Goal: Transaction & Acquisition: Obtain resource

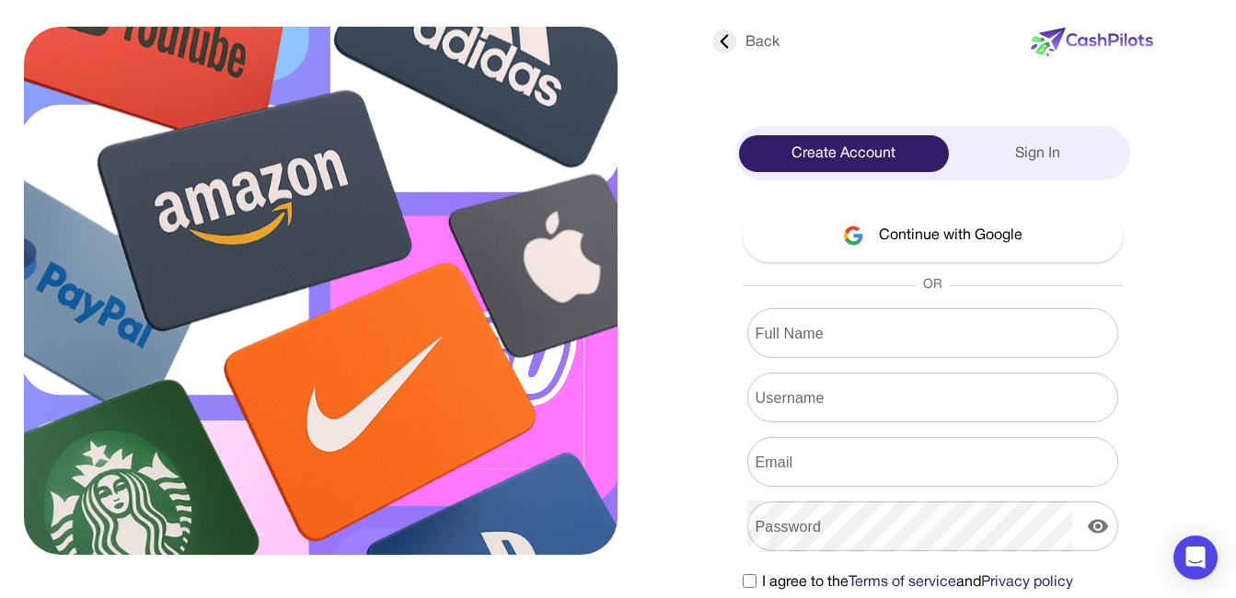
click at [821, 228] on button "Continue with Google" at bounding box center [933, 235] width 380 height 54
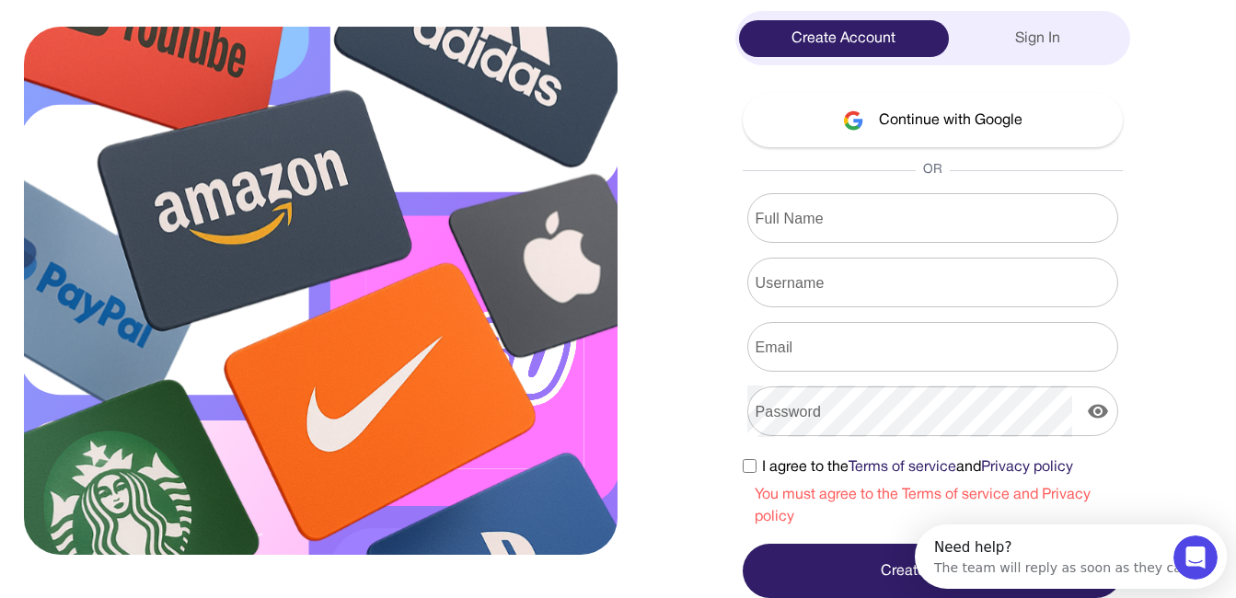
click at [895, 122] on button "Continue with Google" at bounding box center [933, 120] width 380 height 54
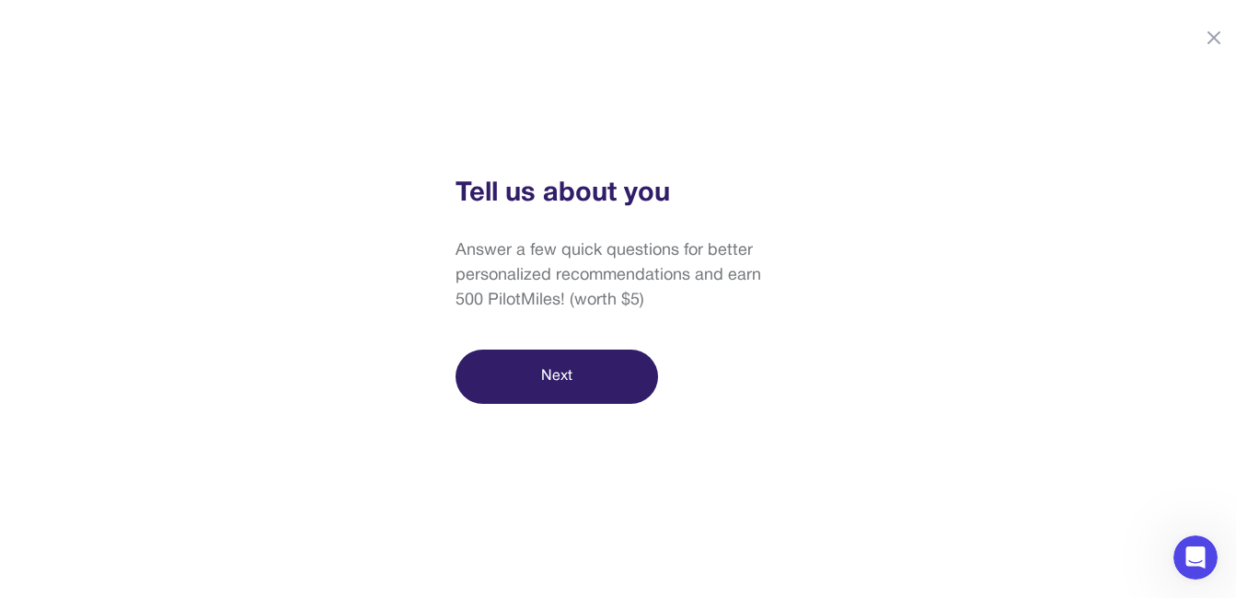
click at [590, 381] on button "Next" at bounding box center [556, 377] width 202 height 54
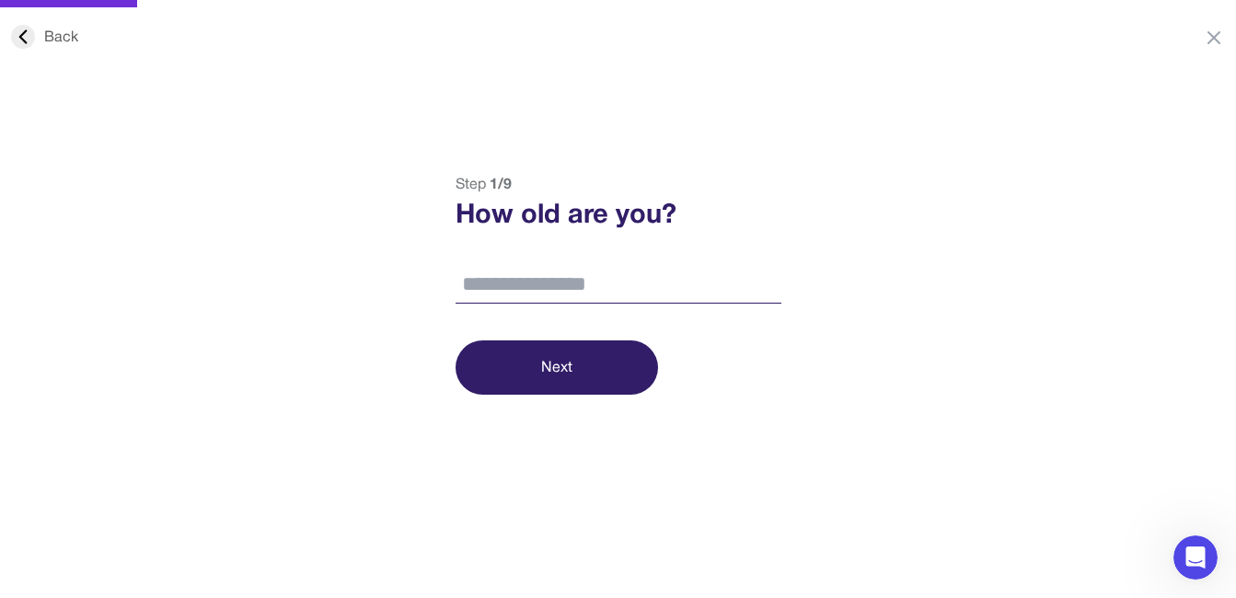
click at [602, 290] on input "number" at bounding box center [618, 285] width 326 height 39
type input "**"
click at [572, 354] on button "Next" at bounding box center [556, 367] width 202 height 54
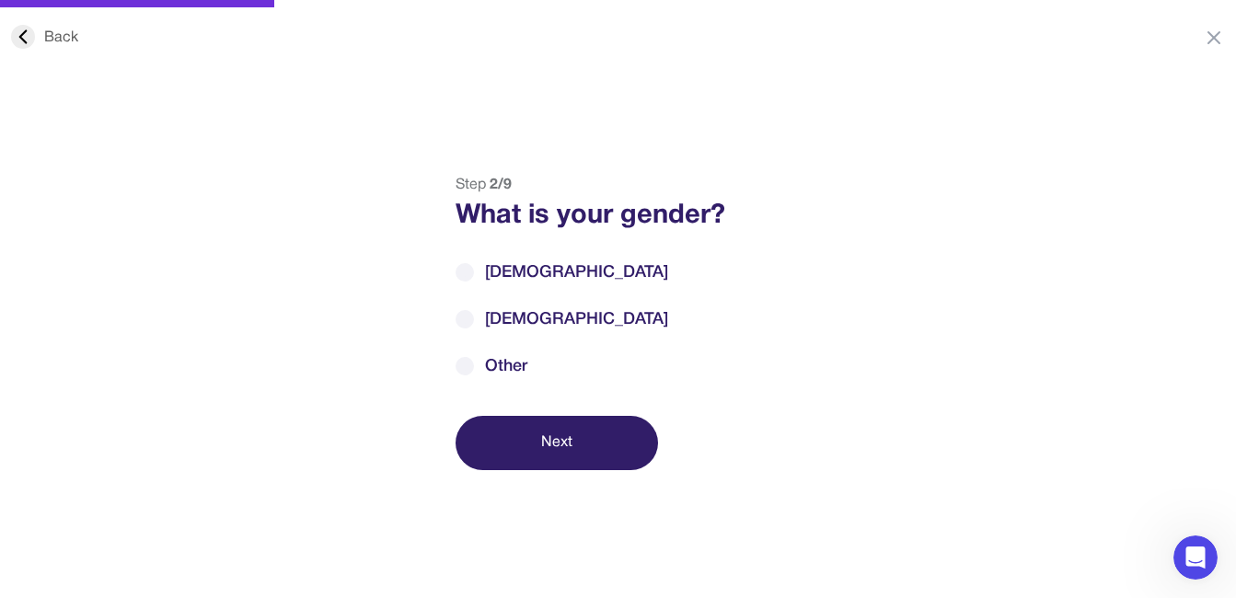
click at [573, 271] on label "[DEMOGRAPHIC_DATA]" at bounding box center [618, 272] width 326 height 25
click at [547, 436] on button "Next" at bounding box center [556, 443] width 202 height 54
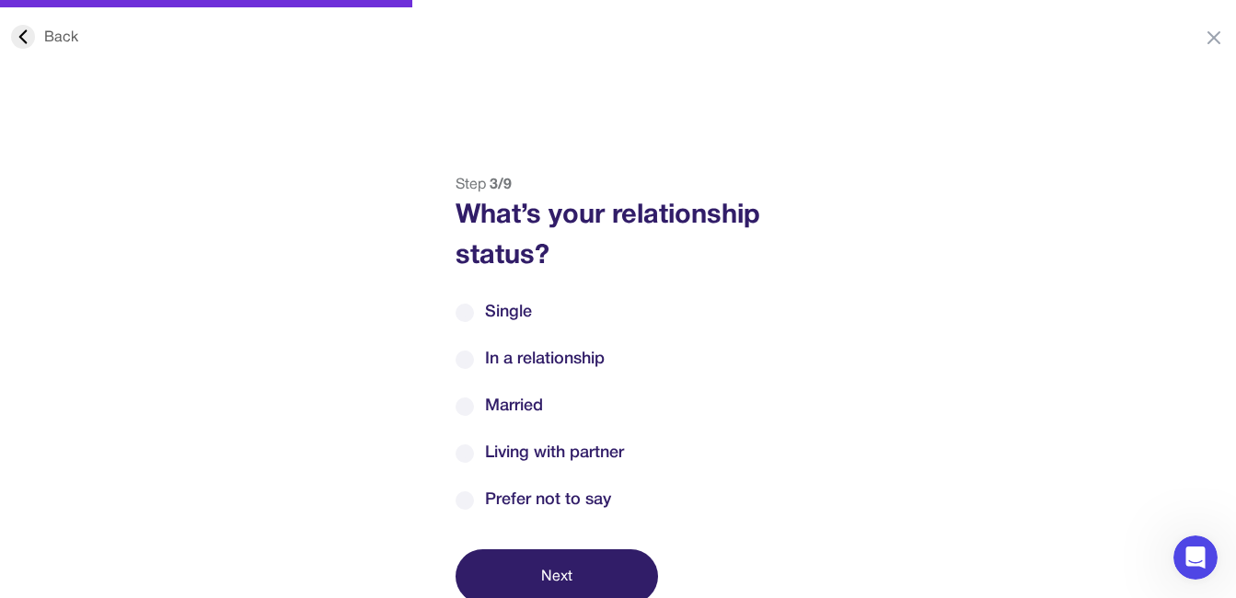
click at [571, 310] on label "Single" at bounding box center [618, 312] width 326 height 25
click at [567, 553] on button "Next" at bounding box center [556, 576] width 202 height 54
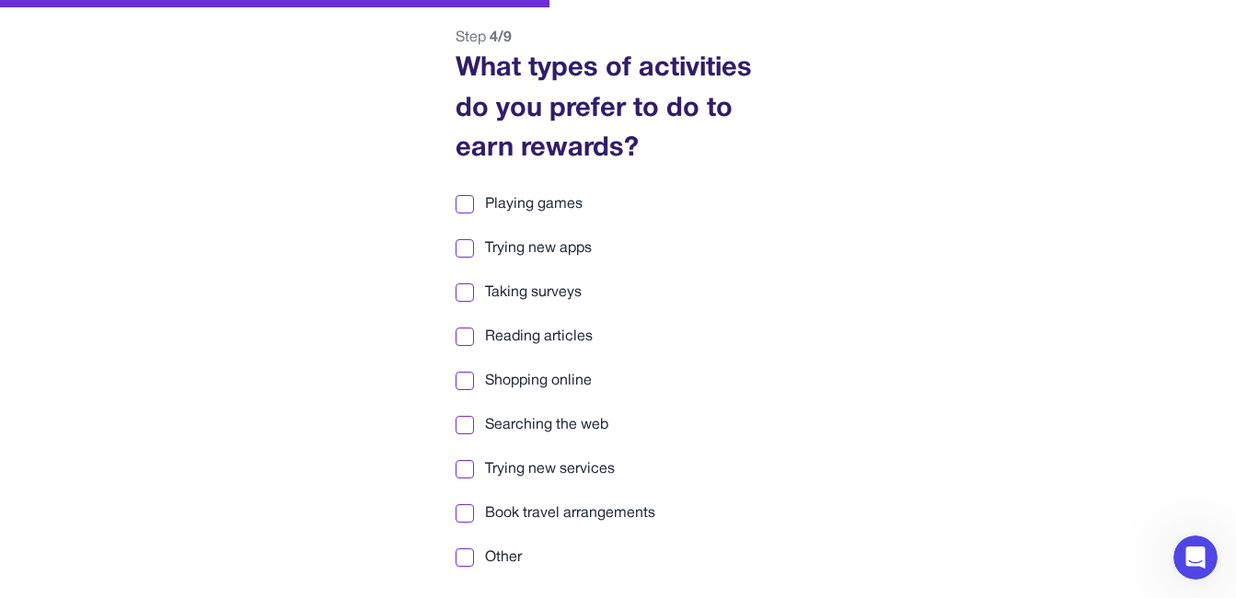
scroll to position [184, 0]
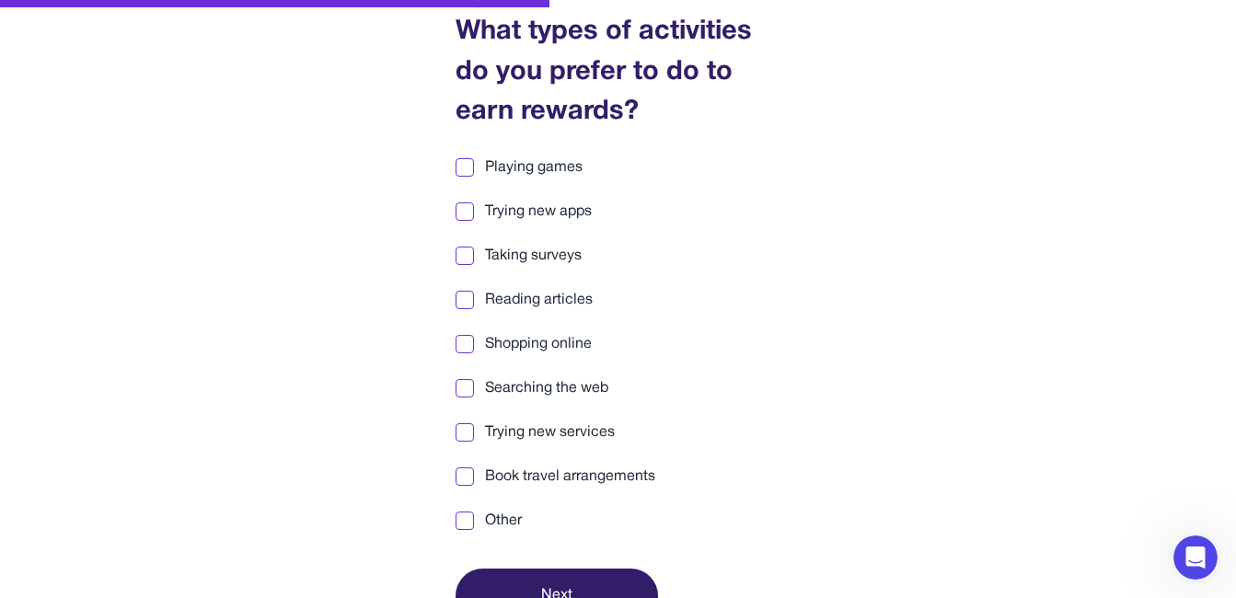
click at [469, 382] on div at bounding box center [464, 388] width 13 height 13
click at [467, 302] on div at bounding box center [464, 300] width 13 height 13
click at [467, 253] on div at bounding box center [464, 255] width 13 height 13
click at [463, 206] on div at bounding box center [464, 211] width 13 height 13
click at [466, 167] on div at bounding box center [464, 167] width 13 height 13
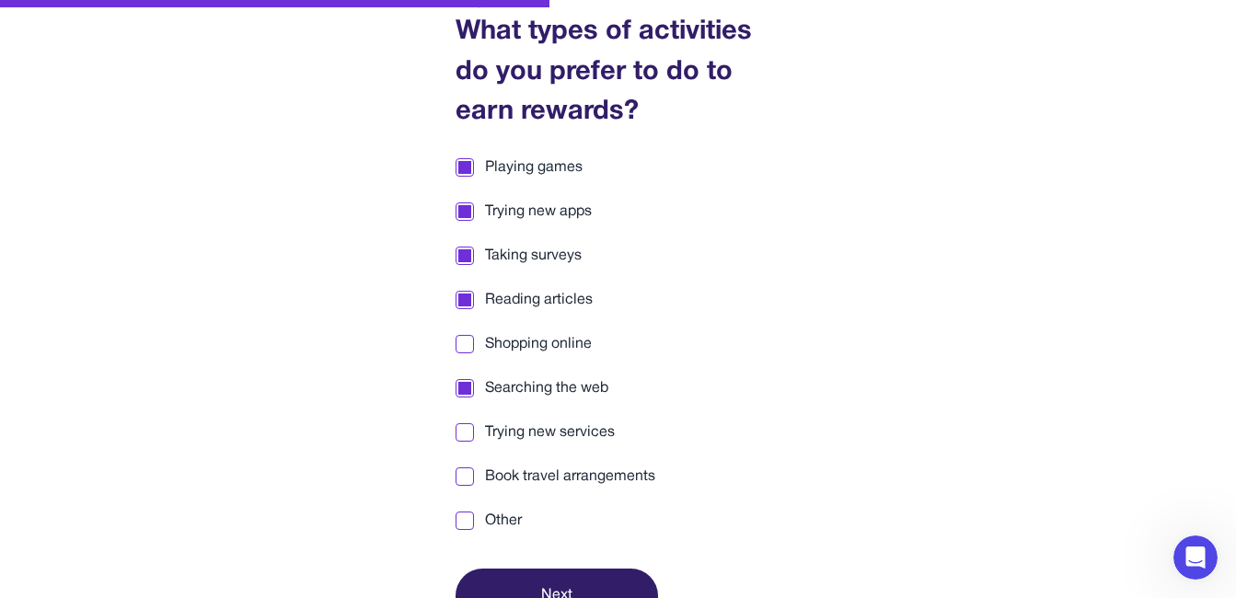
click at [465, 429] on div at bounding box center [464, 432] width 13 height 13
click at [470, 517] on div at bounding box center [464, 520] width 13 height 13
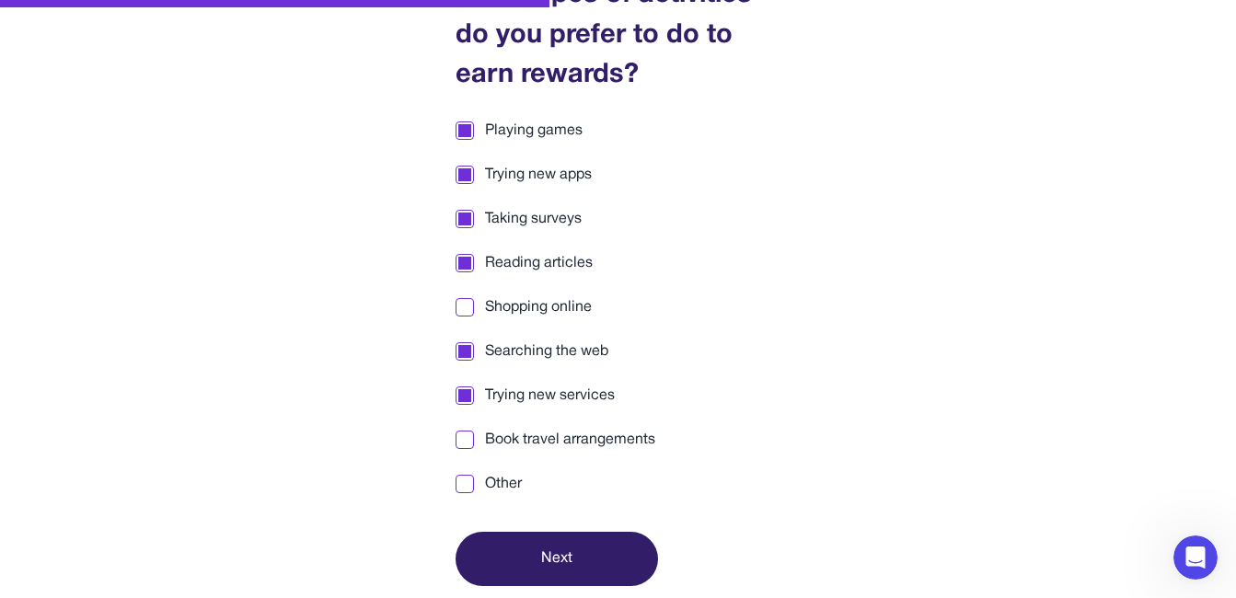
scroll to position [223, 0]
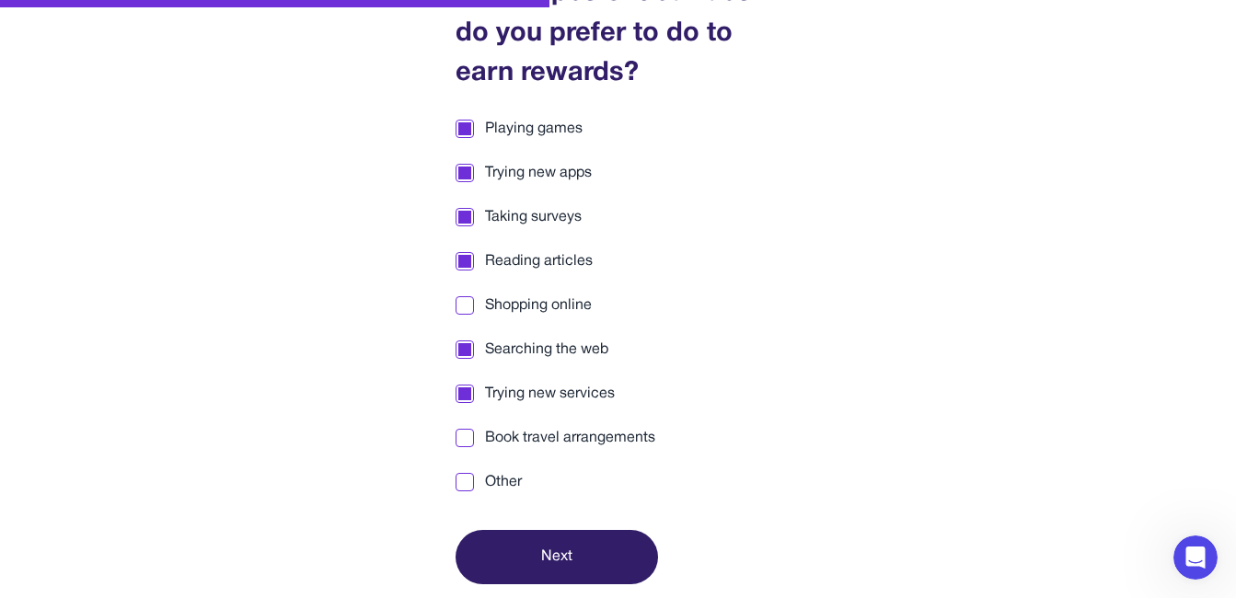
click at [547, 545] on button "Next" at bounding box center [556, 557] width 202 height 54
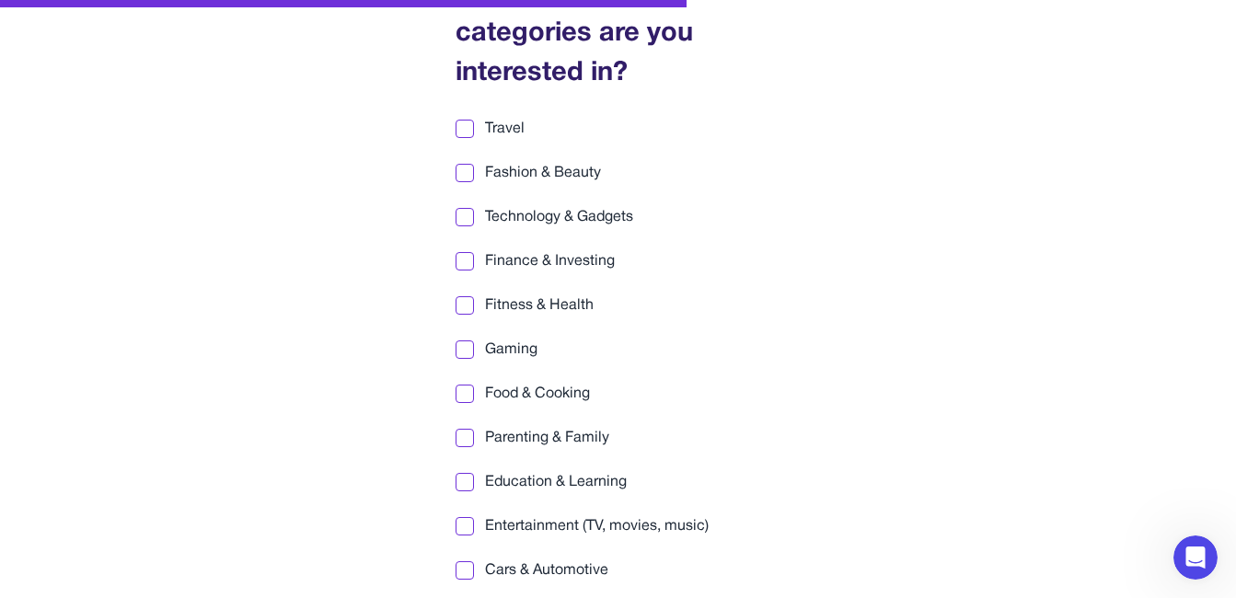
click at [464, 125] on div at bounding box center [464, 128] width 13 height 13
click at [463, 211] on div at bounding box center [464, 217] width 13 height 13
click at [466, 346] on div at bounding box center [464, 349] width 13 height 13
click at [462, 383] on label "Food & Cooking" at bounding box center [618, 394] width 326 height 22
click at [461, 432] on div at bounding box center [464, 438] width 13 height 13
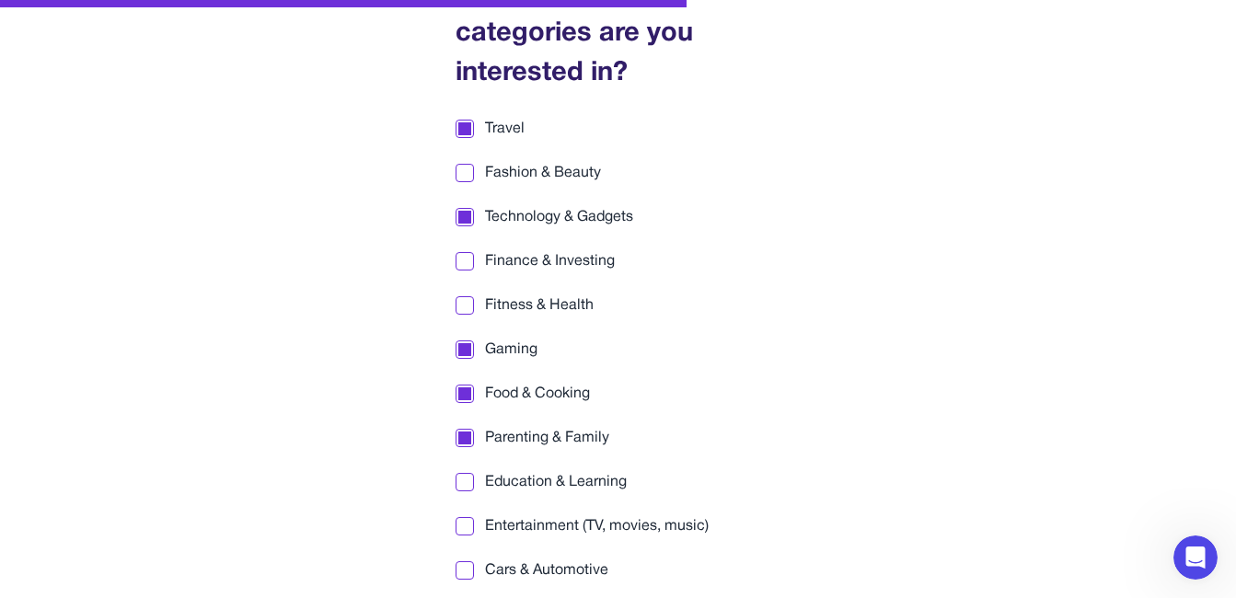
click at [466, 478] on div at bounding box center [464, 482] width 13 height 13
click at [464, 524] on div at bounding box center [464, 526] width 13 height 13
click at [468, 565] on div at bounding box center [464, 570] width 13 height 13
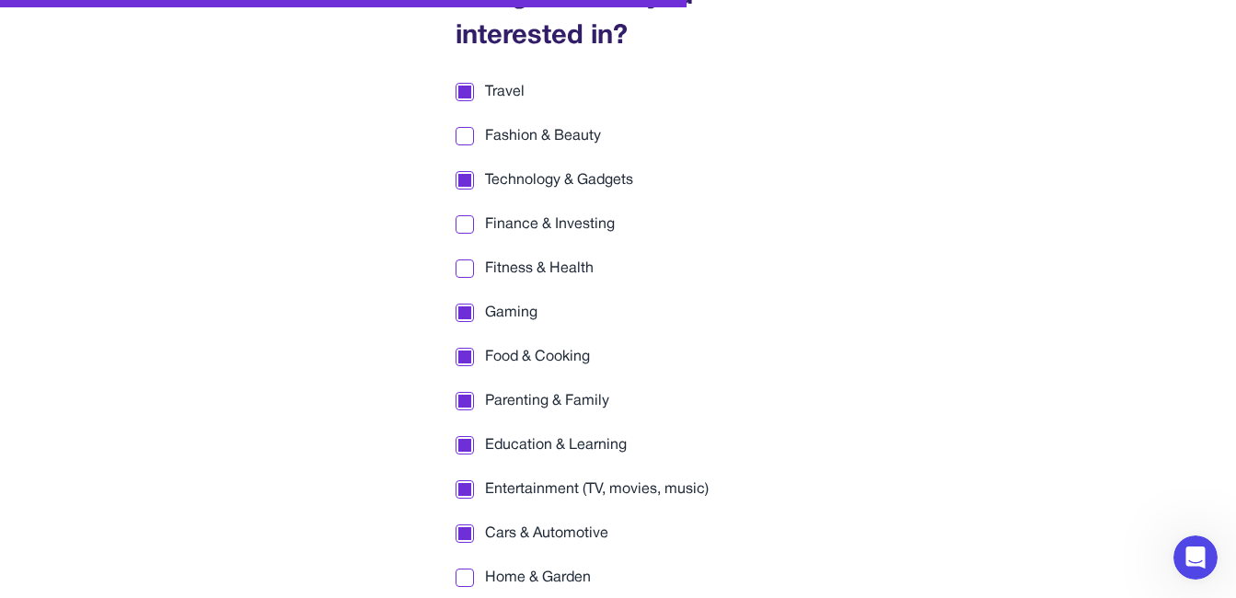
scroll to position [444, 0]
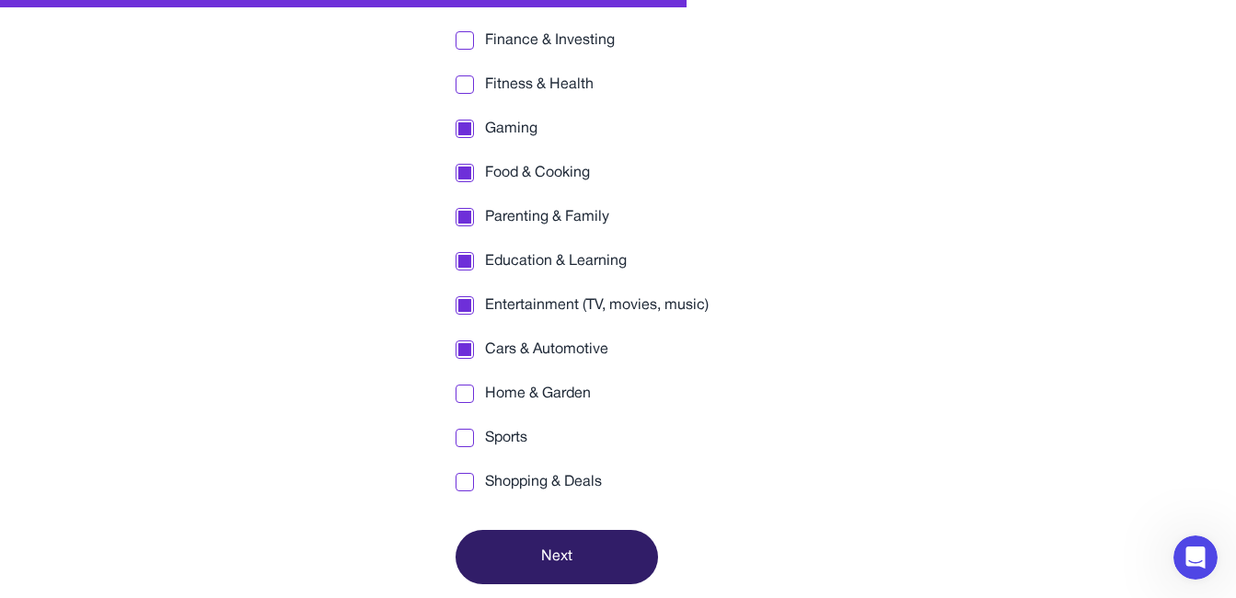
click at [461, 389] on div at bounding box center [464, 393] width 13 height 13
click at [549, 537] on button "Next" at bounding box center [556, 557] width 202 height 54
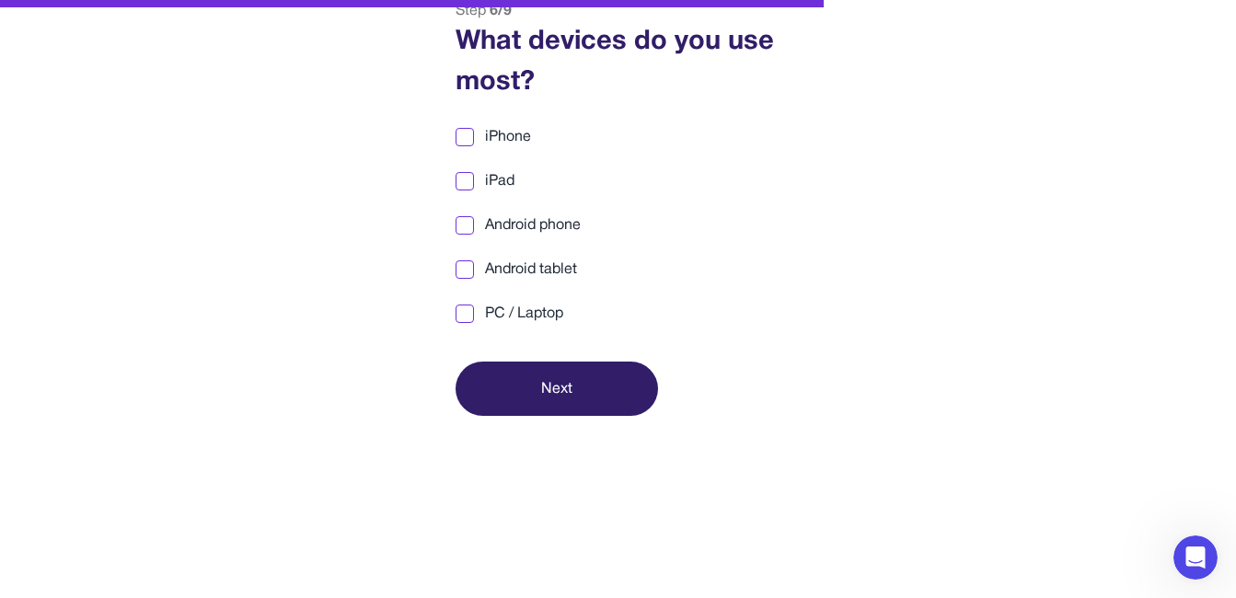
scroll to position [174, 0]
click at [520, 312] on span "PC / Laptop" at bounding box center [524, 314] width 78 height 22
click at [549, 378] on button "Next" at bounding box center [556, 389] width 202 height 54
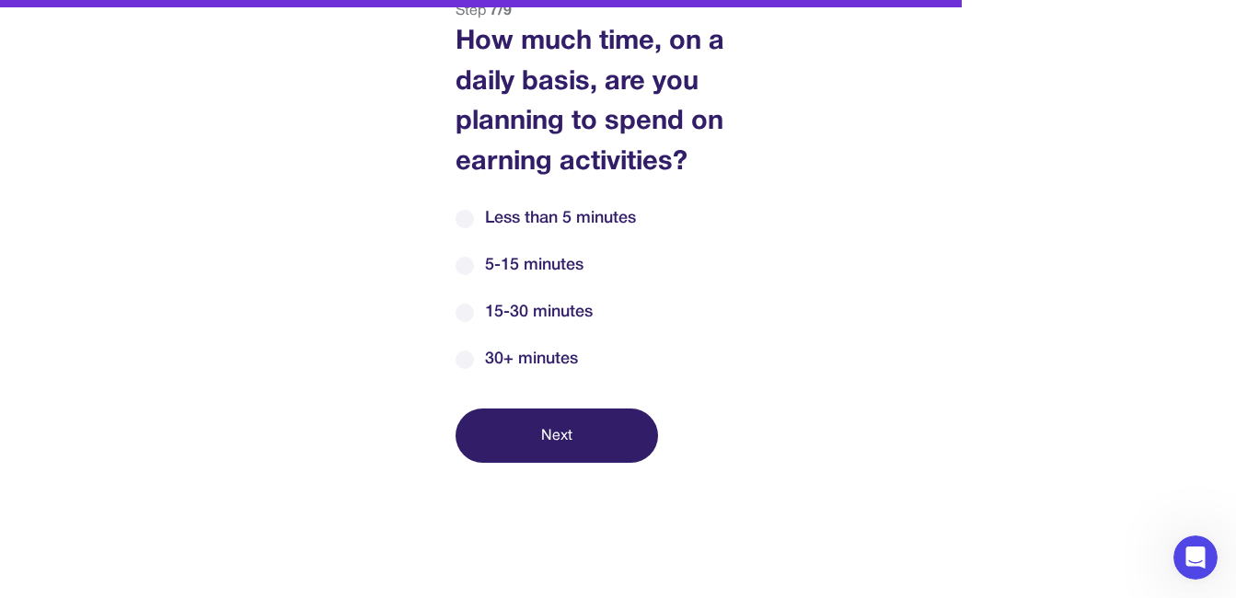
click at [533, 359] on span "30+ minutes" at bounding box center [531, 359] width 93 height 25
click at [540, 431] on button "Next" at bounding box center [556, 436] width 202 height 54
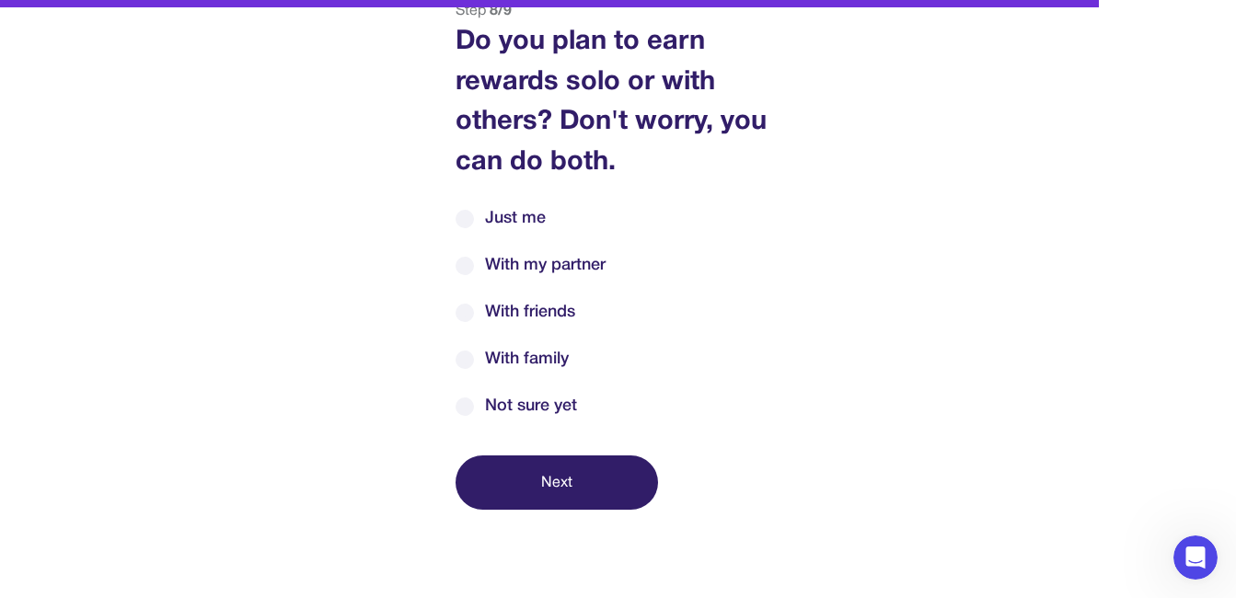
click at [530, 403] on span "Not sure yet" at bounding box center [531, 406] width 92 height 25
click at [541, 478] on button "Next" at bounding box center [556, 482] width 202 height 54
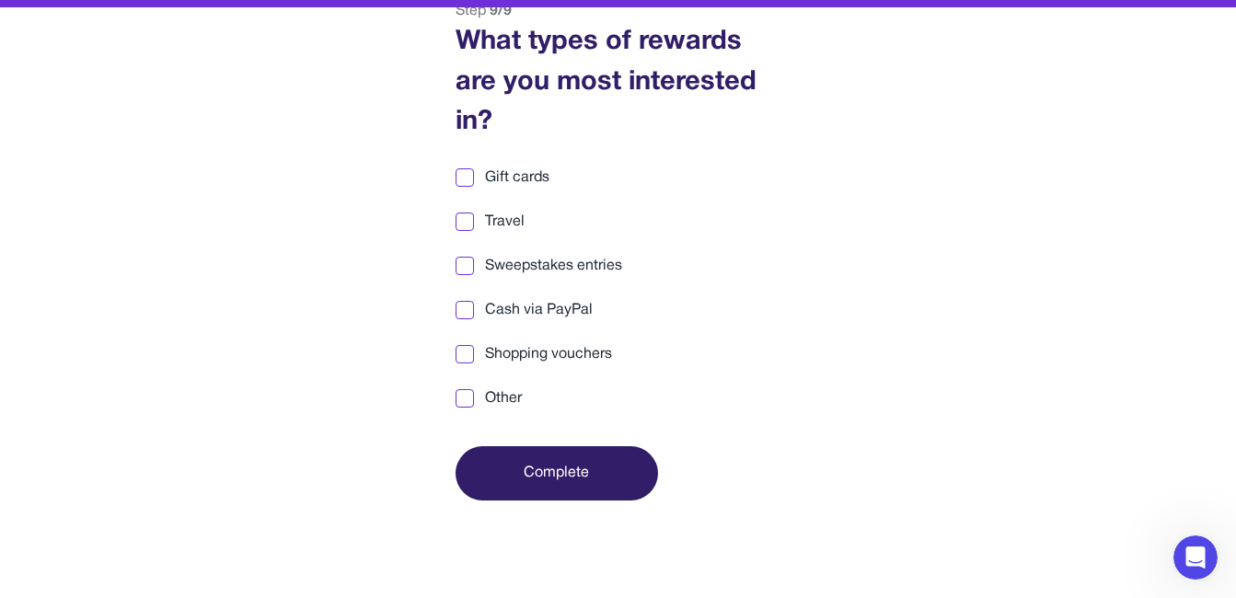
click at [469, 305] on div at bounding box center [464, 310] width 13 height 13
click at [468, 171] on div at bounding box center [464, 177] width 13 height 13
click at [464, 402] on div at bounding box center [464, 398] width 13 height 13
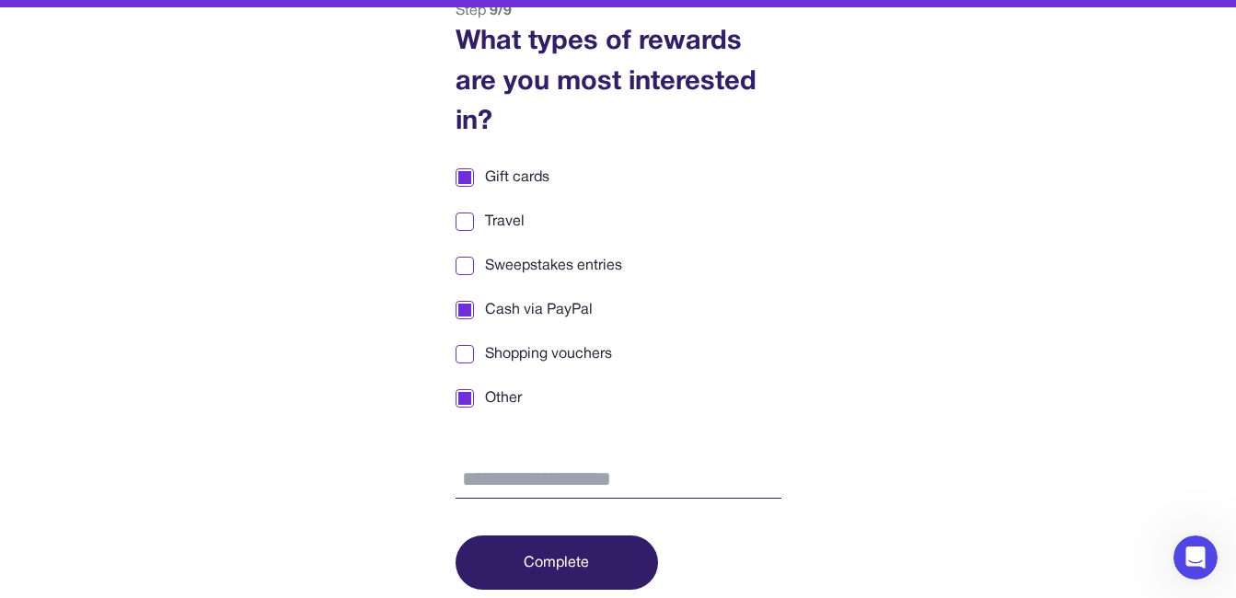
click at [464, 402] on div at bounding box center [464, 398] width 13 height 13
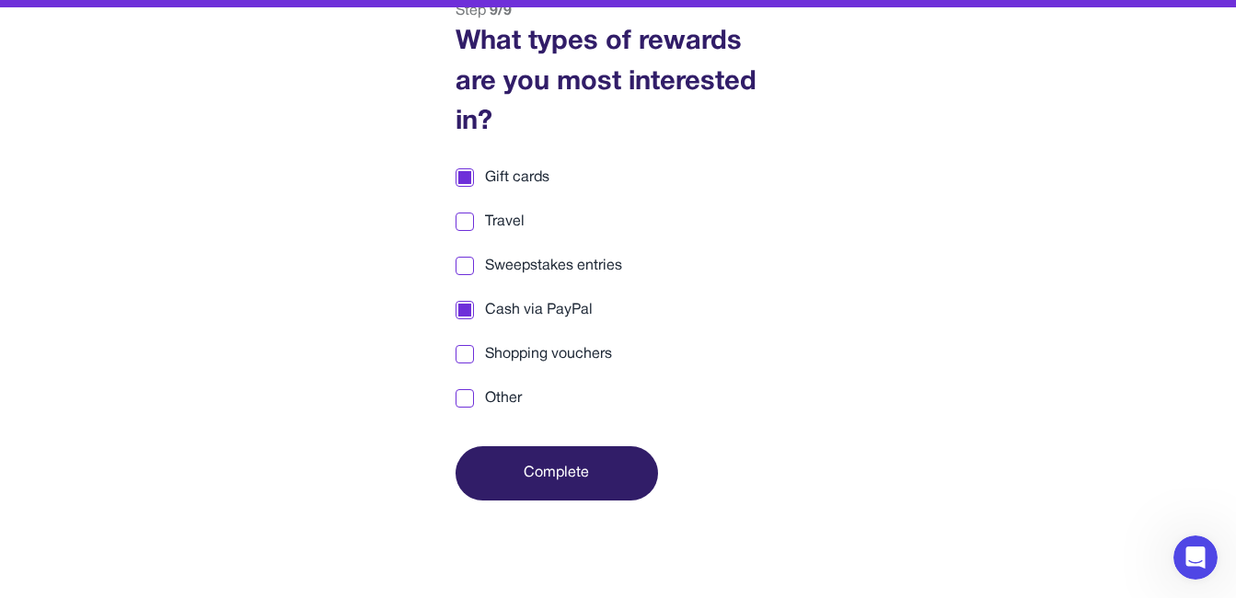
click at [460, 266] on div at bounding box center [464, 265] width 13 height 13
click at [551, 490] on button "Complete" at bounding box center [556, 473] width 202 height 54
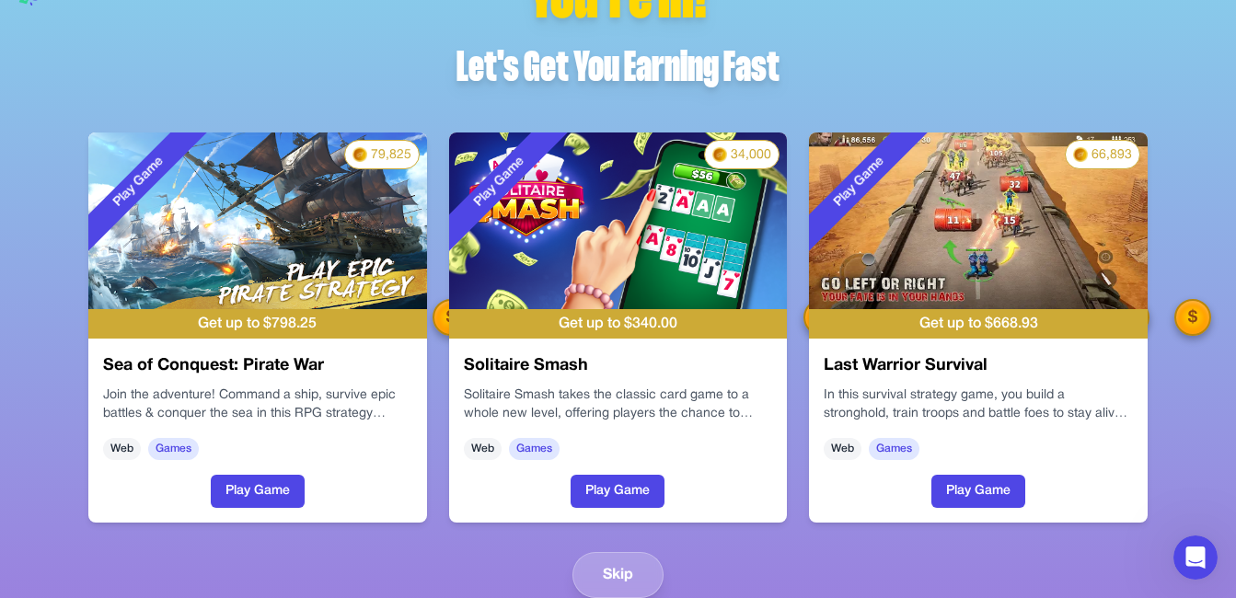
scroll to position [66, 0]
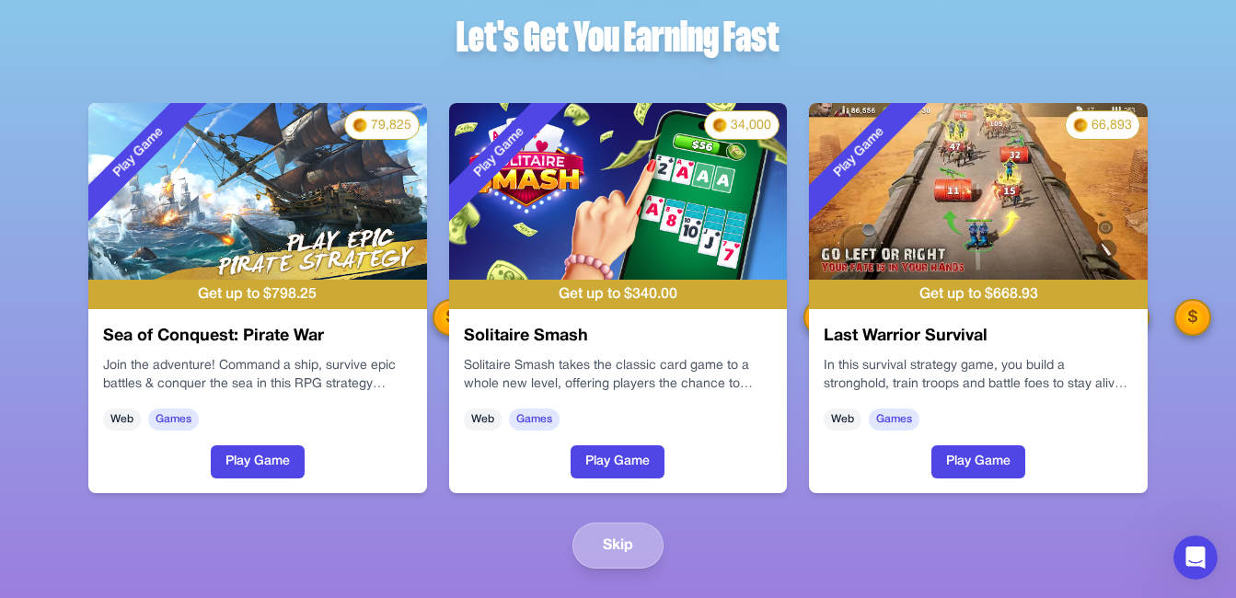
click at [621, 548] on button "Skip" at bounding box center [617, 546] width 91 height 46
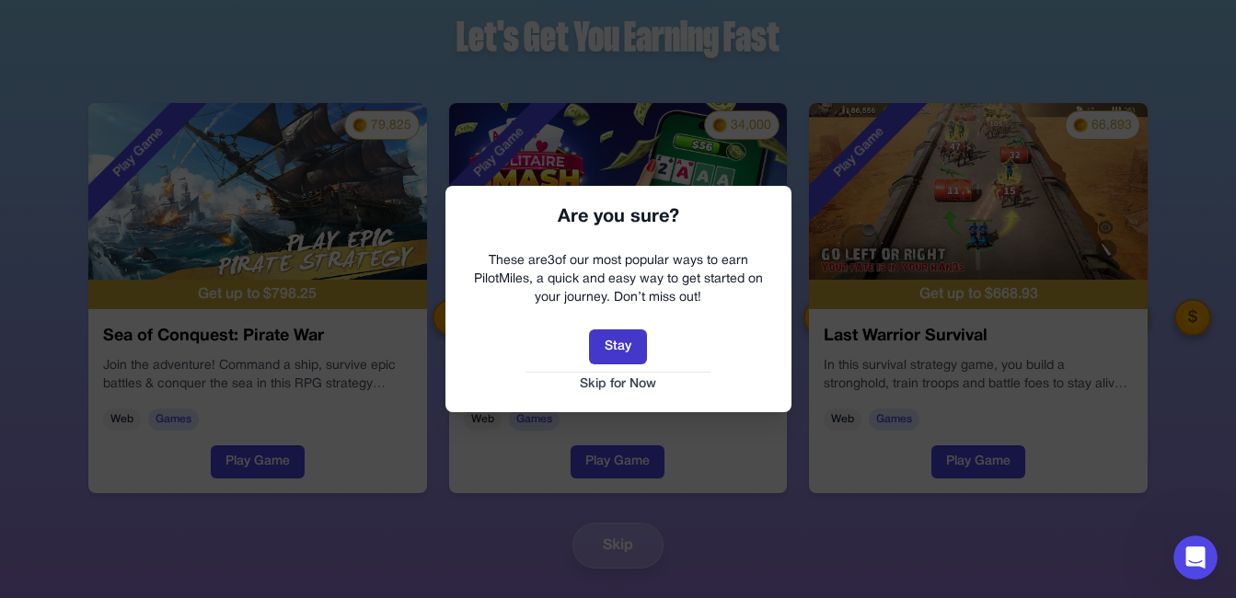
click at [623, 351] on button "Stay" at bounding box center [618, 346] width 58 height 35
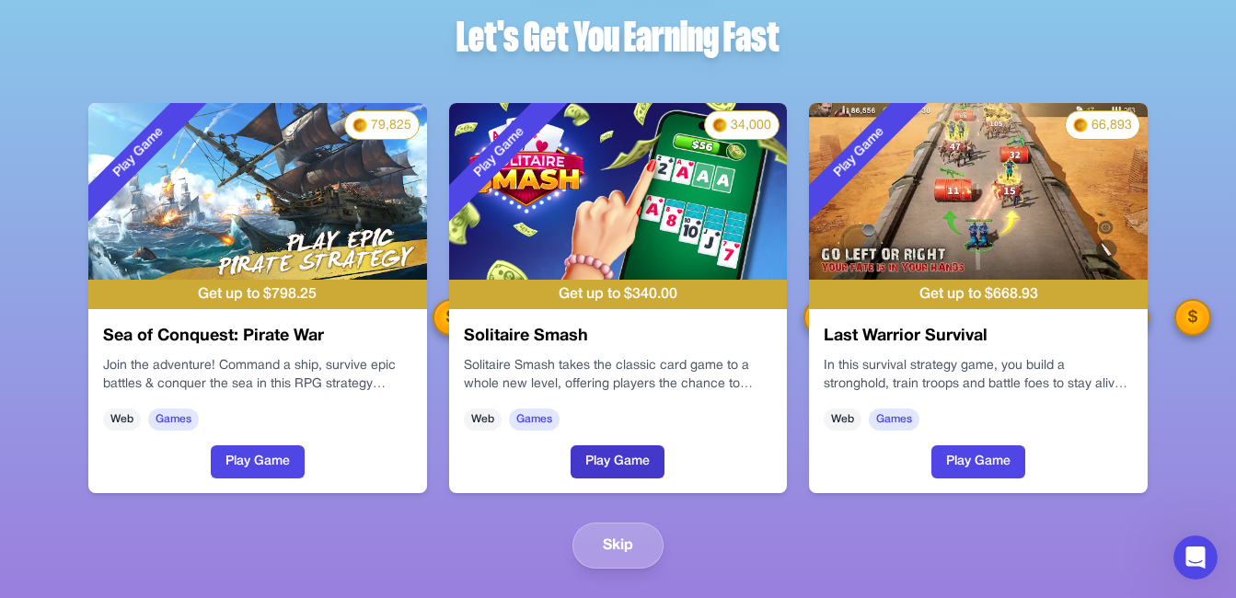
click at [603, 455] on button "Play Game" at bounding box center [617, 461] width 94 height 33
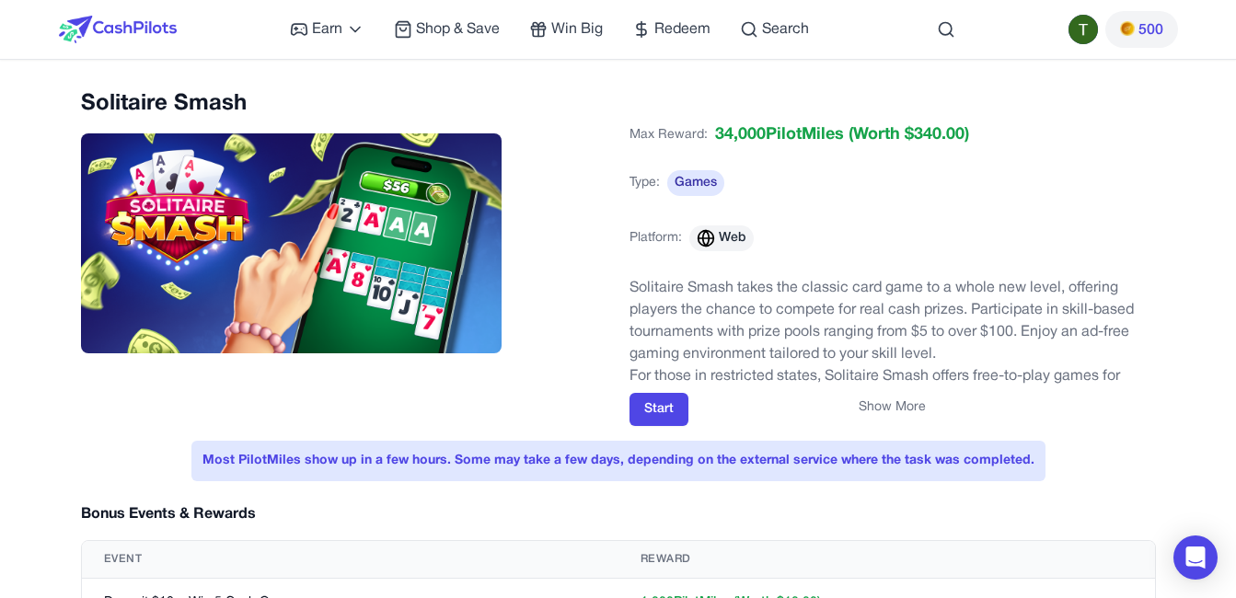
click at [567, 400] on div "Solitaire Smash" at bounding box center [344, 245] width 526 height 313
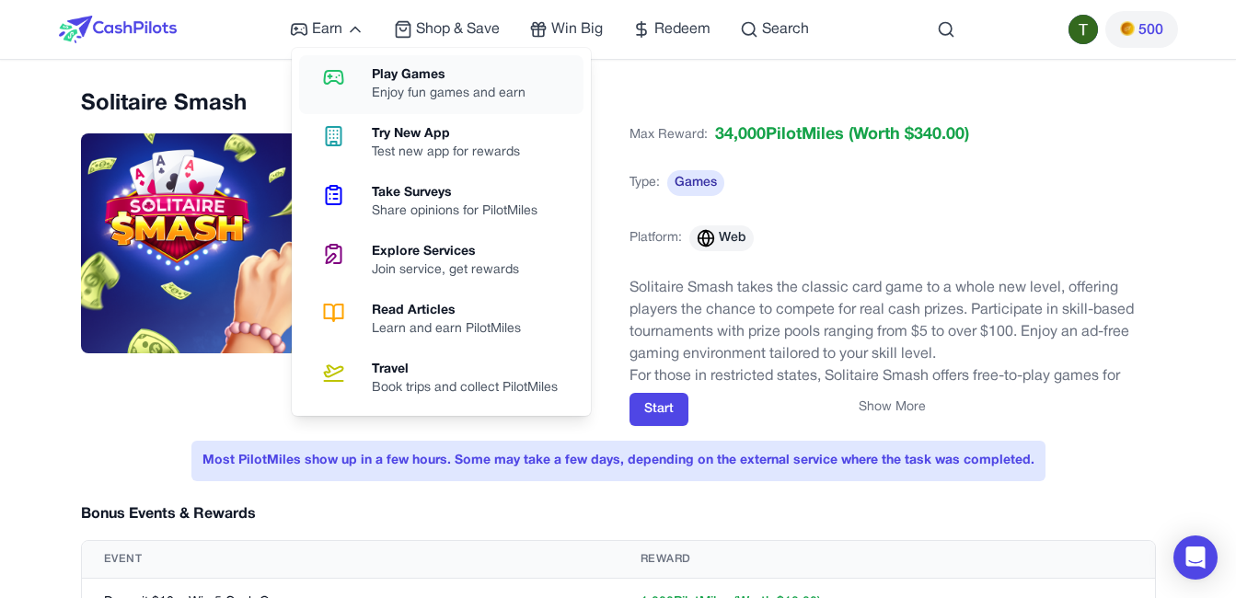
click at [336, 58] on link "Play Games Enjoy fun games and earn" at bounding box center [441, 84] width 284 height 59
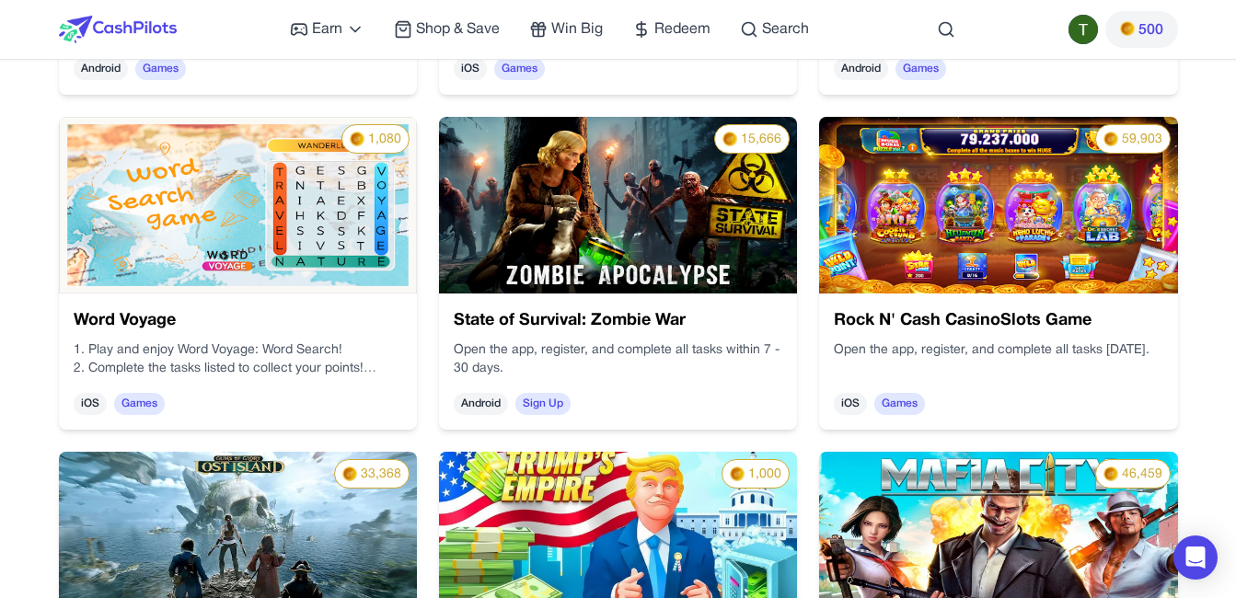
scroll to position [1914, 0]
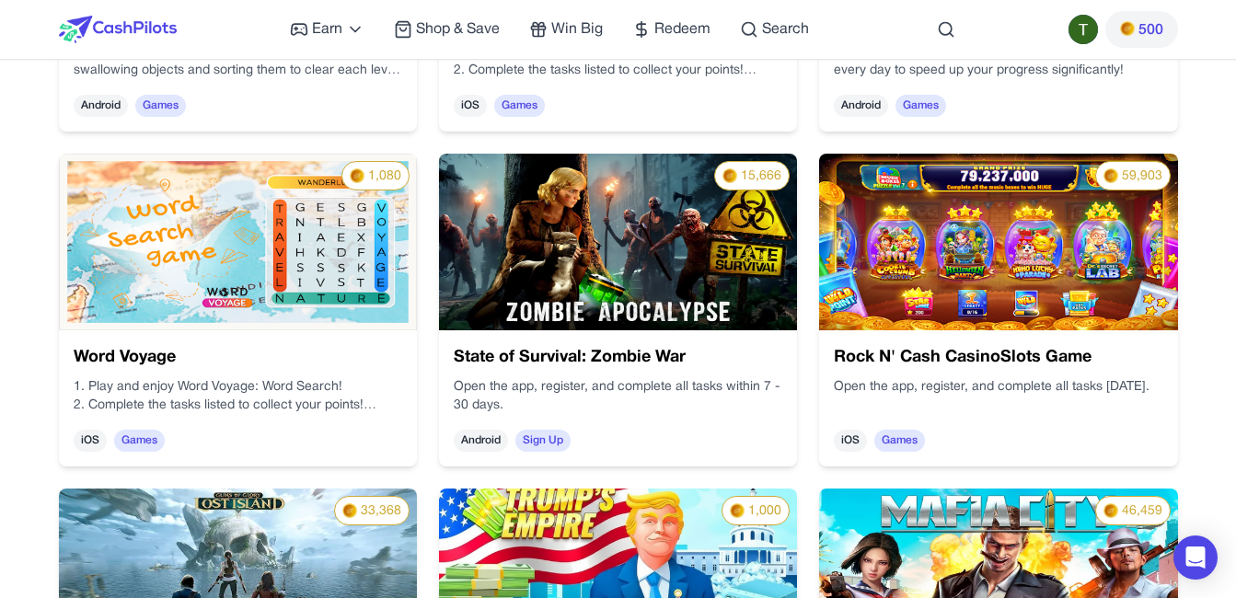
click at [938, 354] on h3 "Rock N' Cash CasinoSlots Game" at bounding box center [998, 358] width 328 height 26
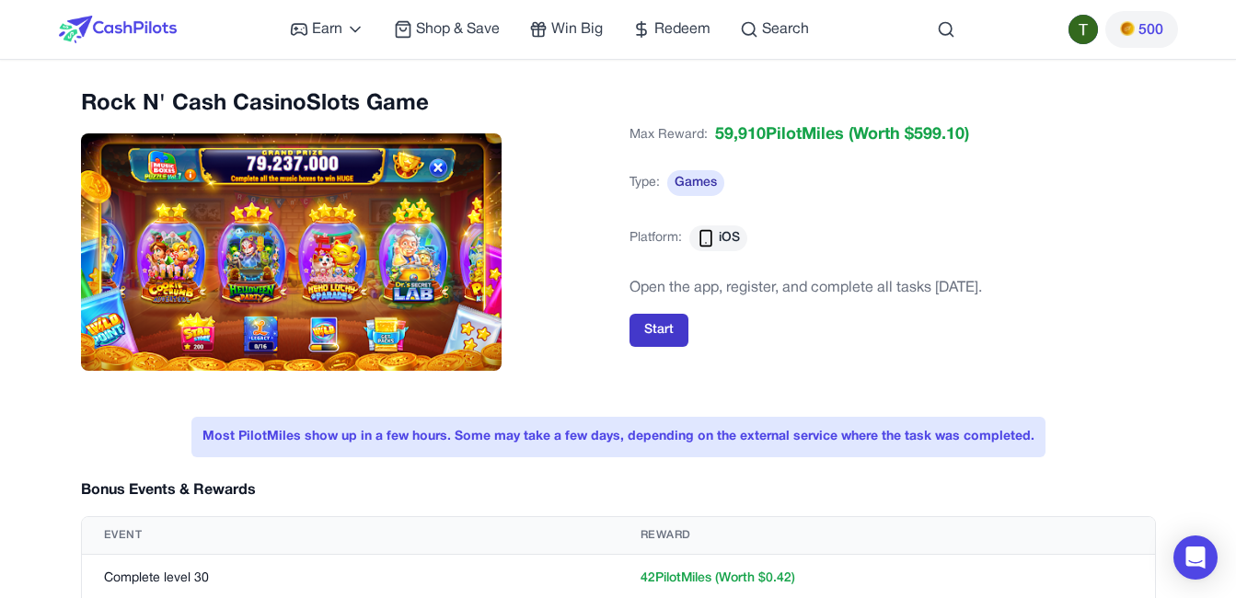
click at [673, 327] on button "Start" at bounding box center [658, 330] width 59 height 33
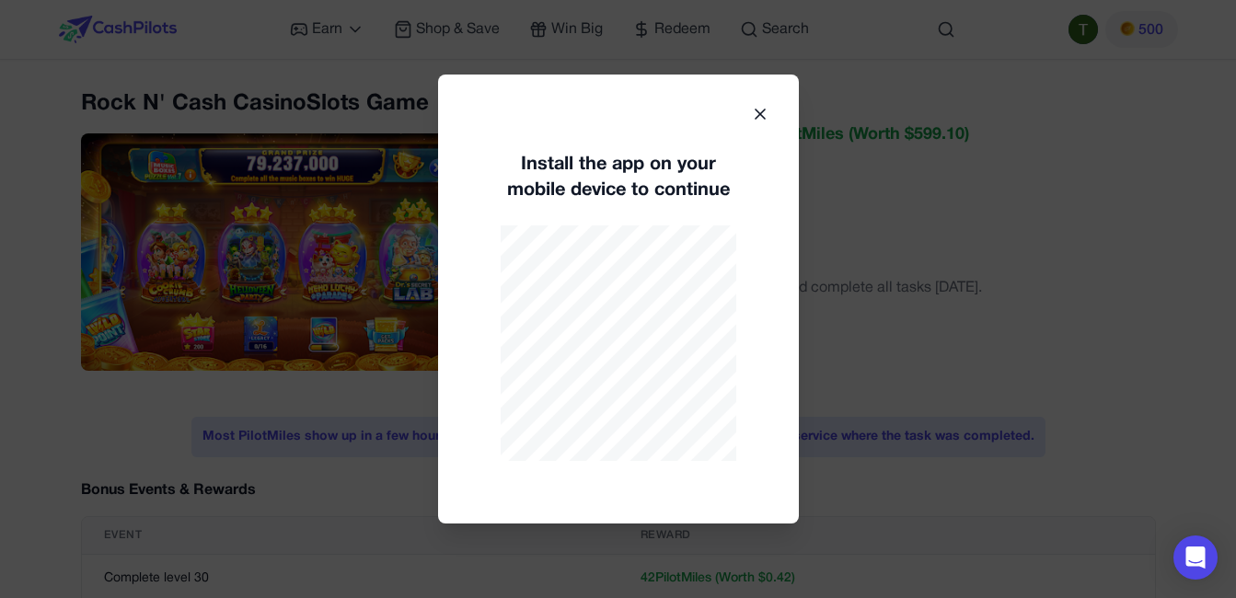
click at [764, 115] on icon at bounding box center [760, 114] width 18 height 18
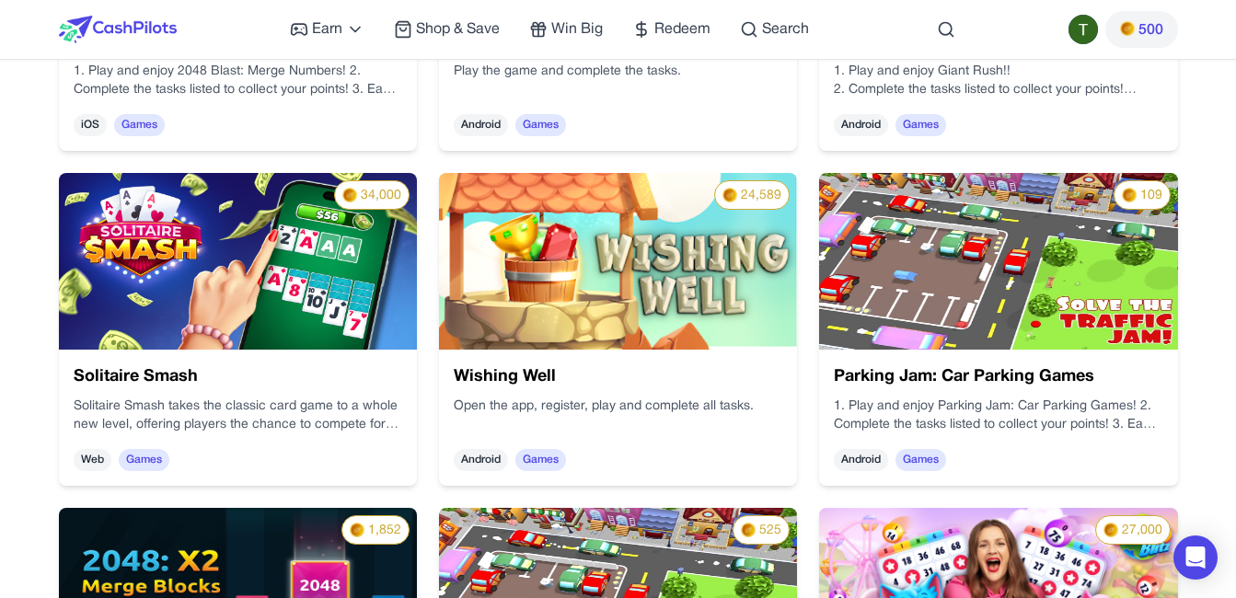
scroll to position [3571, 0]
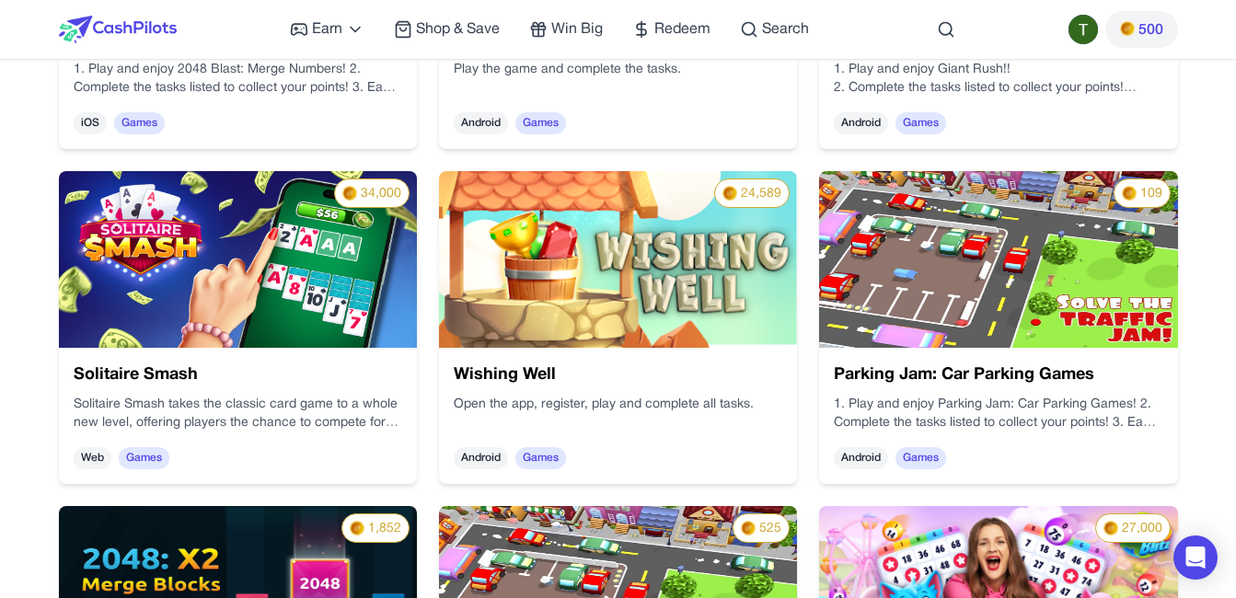
click at [274, 247] on img at bounding box center [238, 259] width 358 height 177
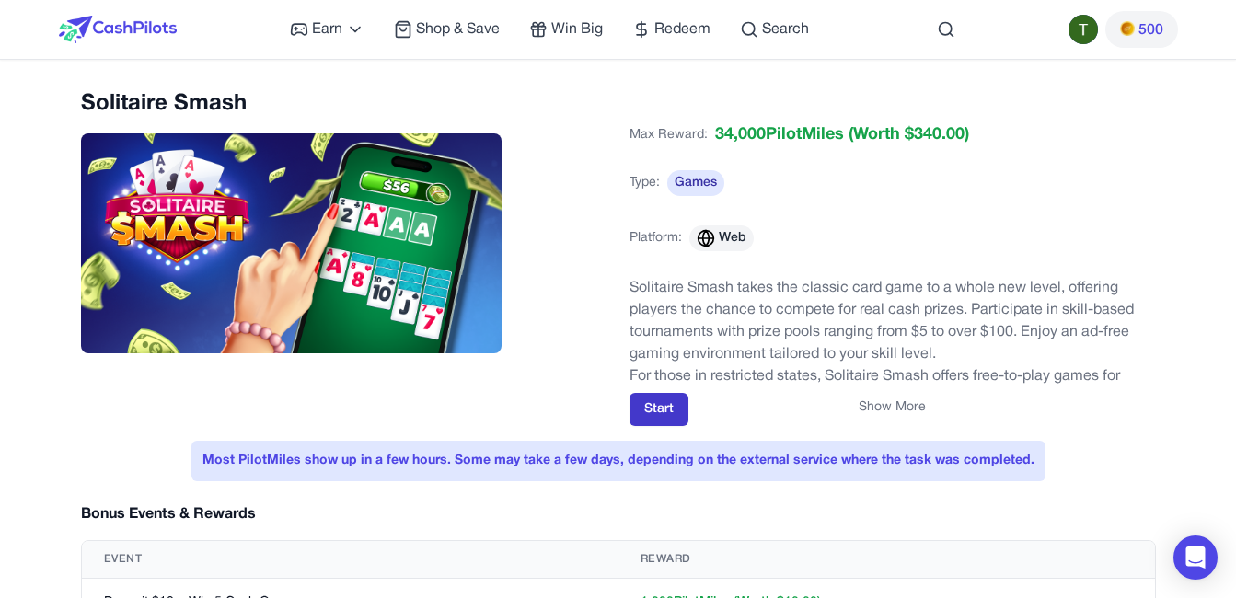
click at [650, 409] on button "Start" at bounding box center [658, 409] width 59 height 33
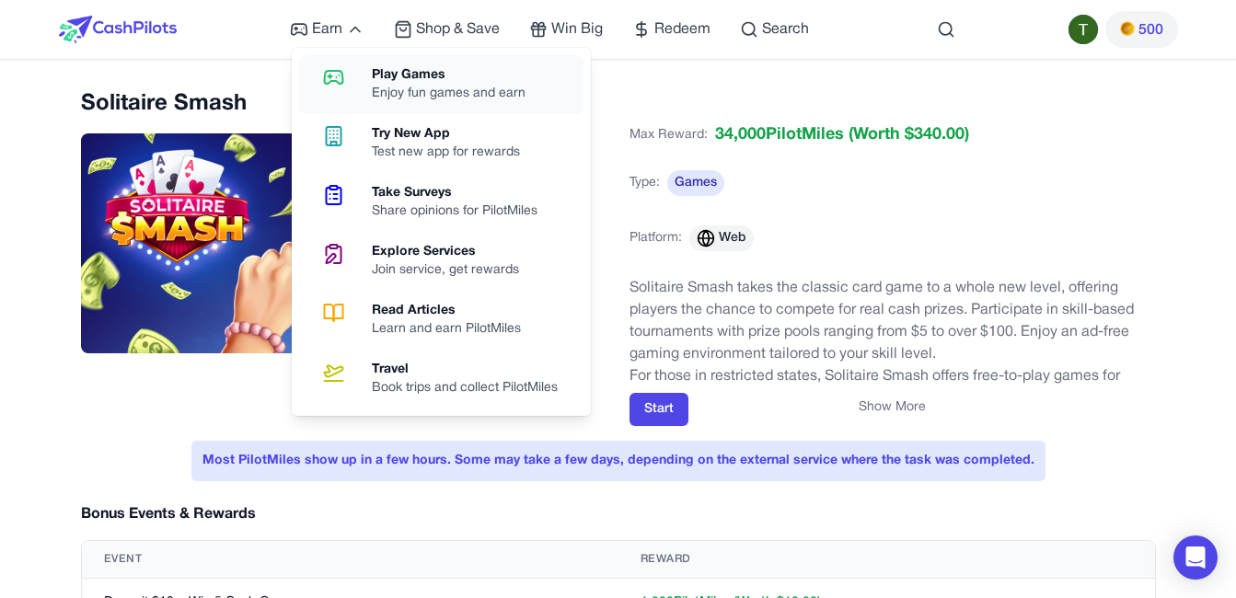
click at [356, 83] on icon at bounding box center [333, 77] width 47 height 22
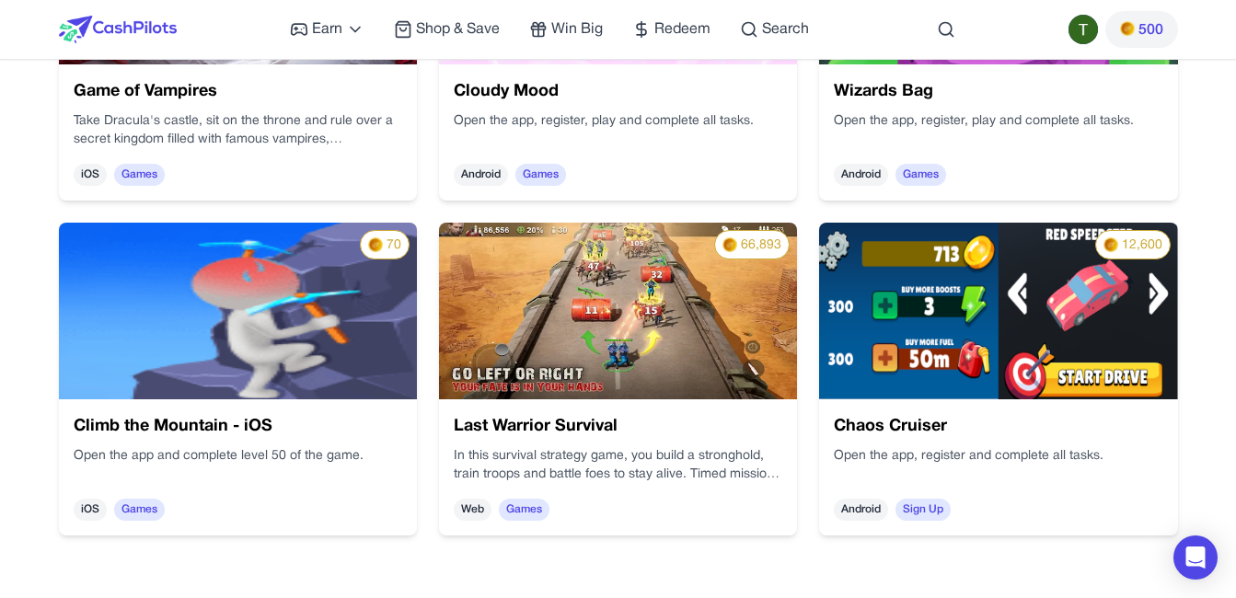
scroll to position [4527, 0]
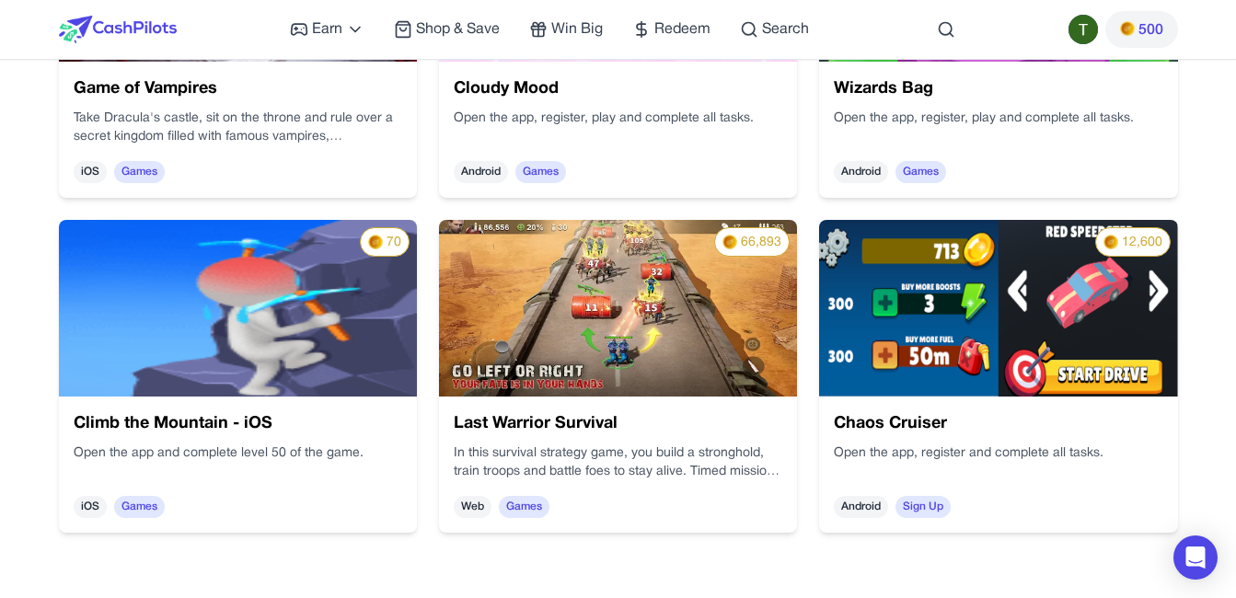
click at [616, 345] on img at bounding box center [618, 308] width 358 height 177
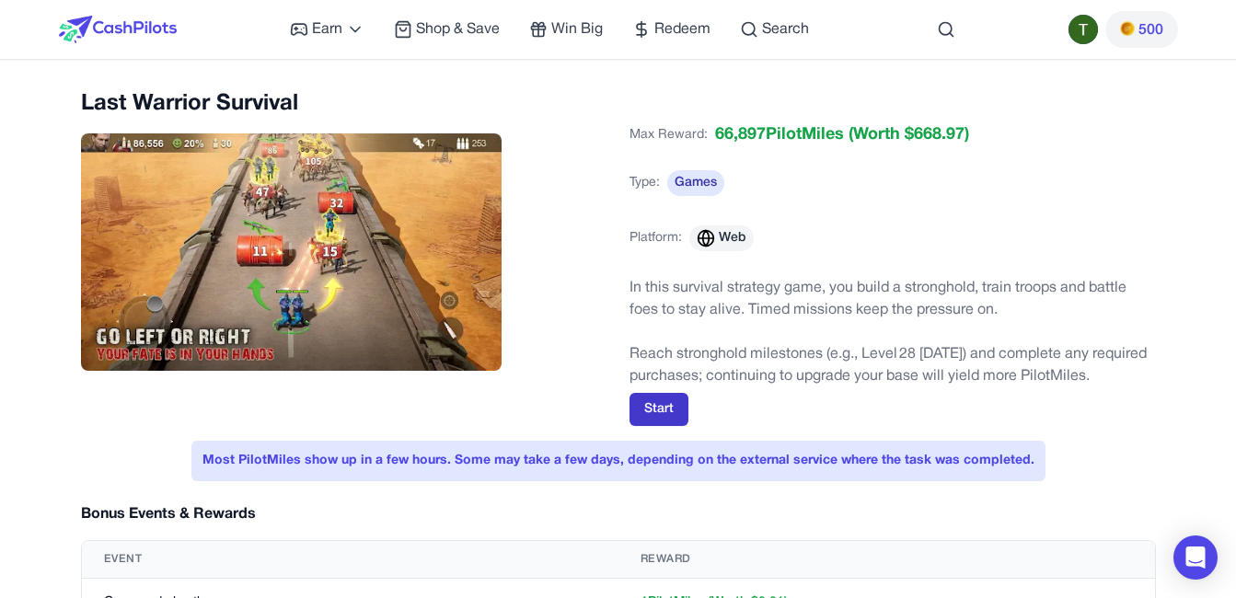
click at [662, 406] on button "Start" at bounding box center [658, 409] width 59 height 33
click at [682, 29] on span "Redeem" at bounding box center [682, 29] width 56 height 22
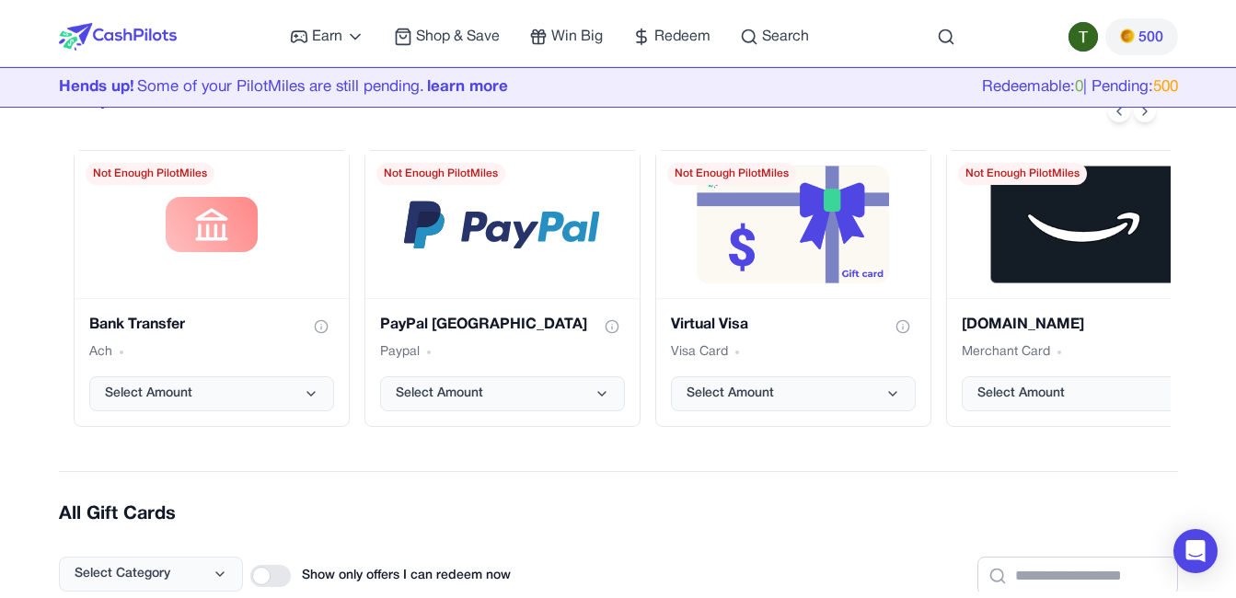
scroll to position [405, 0]
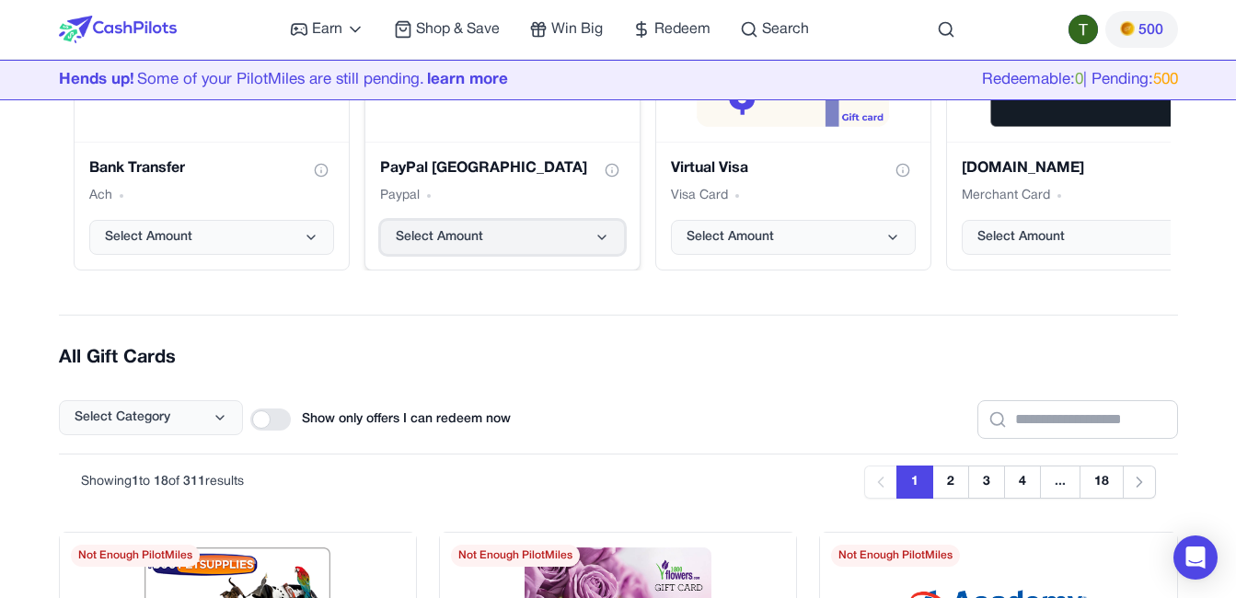
click at [602, 235] on icon "PayPal USA gift card" at bounding box center [601, 237] width 15 height 15
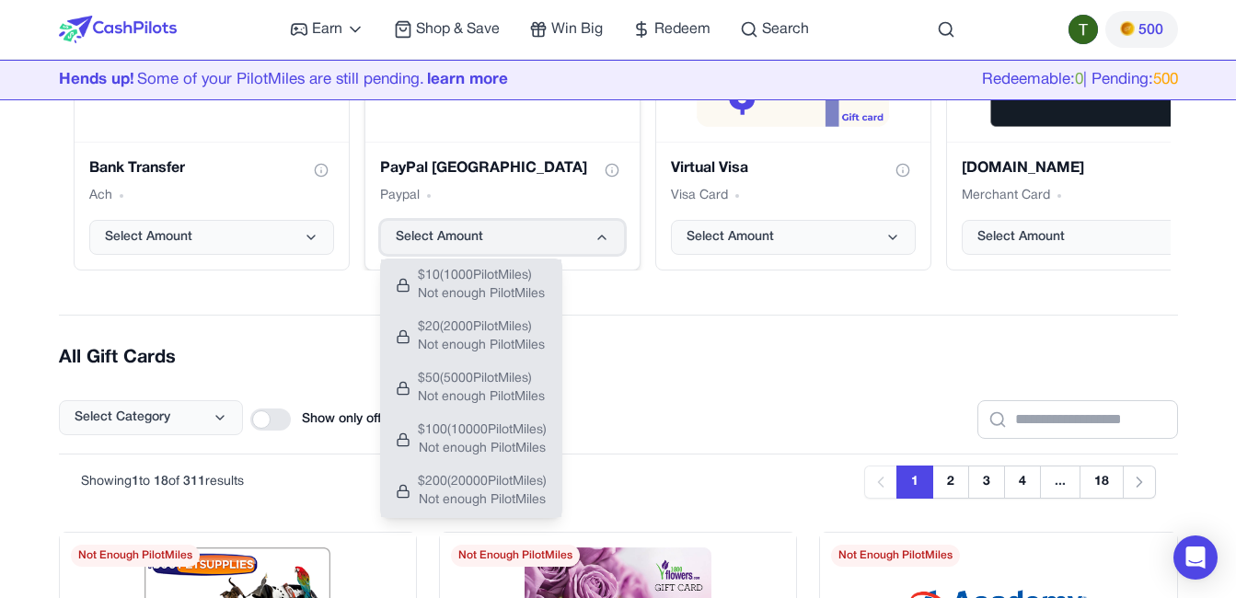
click at [602, 235] on icon "PayPal USA gift card" at bounding box center [601, 237] width 15 height 15
